Goal: Task Accomplishment & Management: Use online tool/utility

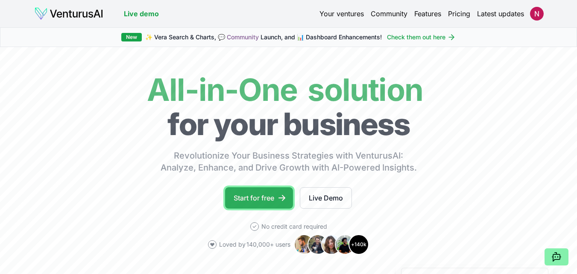
click at [267, 200] on link "Start for free" at bounding box center [259, 197] width 68 height 21
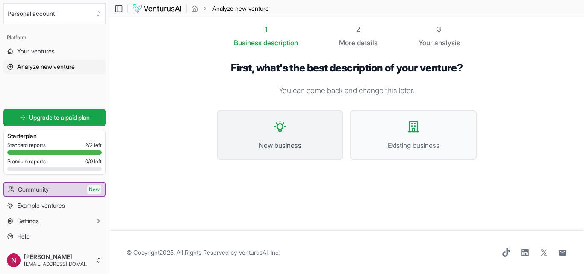
click at [286, 129] on icon at bounding box center [280, 127] width 14 height 14
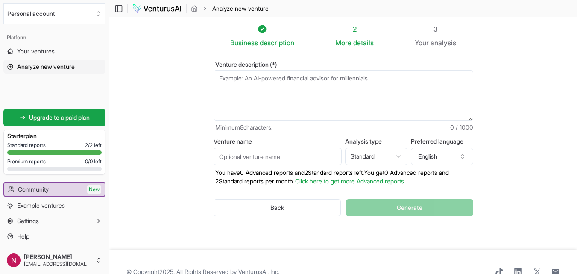
click at [265, 89] on textarea "Venture description (*)" at bounding box center [344, 95] width 260 height 50
paste textarea "[DOMAIN_NAME]"
type textarea "v"
click at [302, 88] on textarea "Venture description (*)" at bounding box center [344, 95] width 260 height 50
paste textarea "Act as a business analyst. I want to start a Travel booking platform in [GEOGRA…"
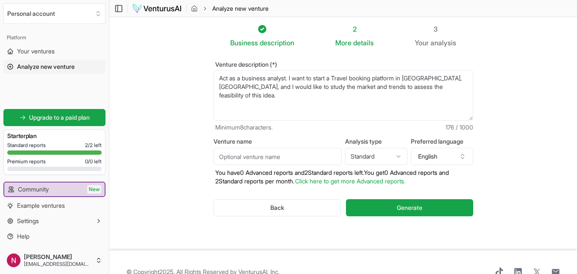
type textarea "Act as a business analyst. I want to start a Travel booking platform in [GEOGRA…"
click at [274, 153] on input "Venture name" at bounding box center [278, 156] width 128 height 17
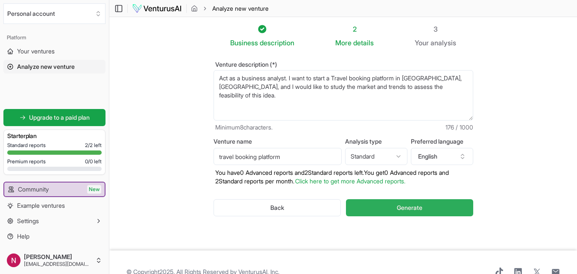
type input "travel booking platform"
click at [383, 206] on button "Generate" at bounding box center [409, 207] width 127 height 17
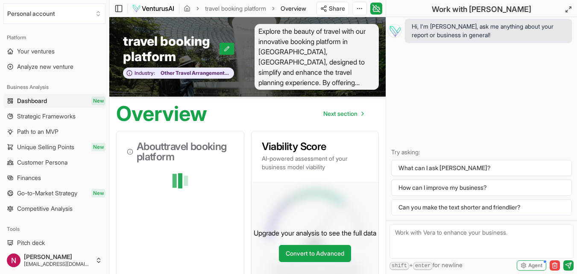
click at [307, 107] on div "Overview Next section" at bounding box center [247, 110] width 276 height 27
